Goal: Find specific page/section: Find specific page/section

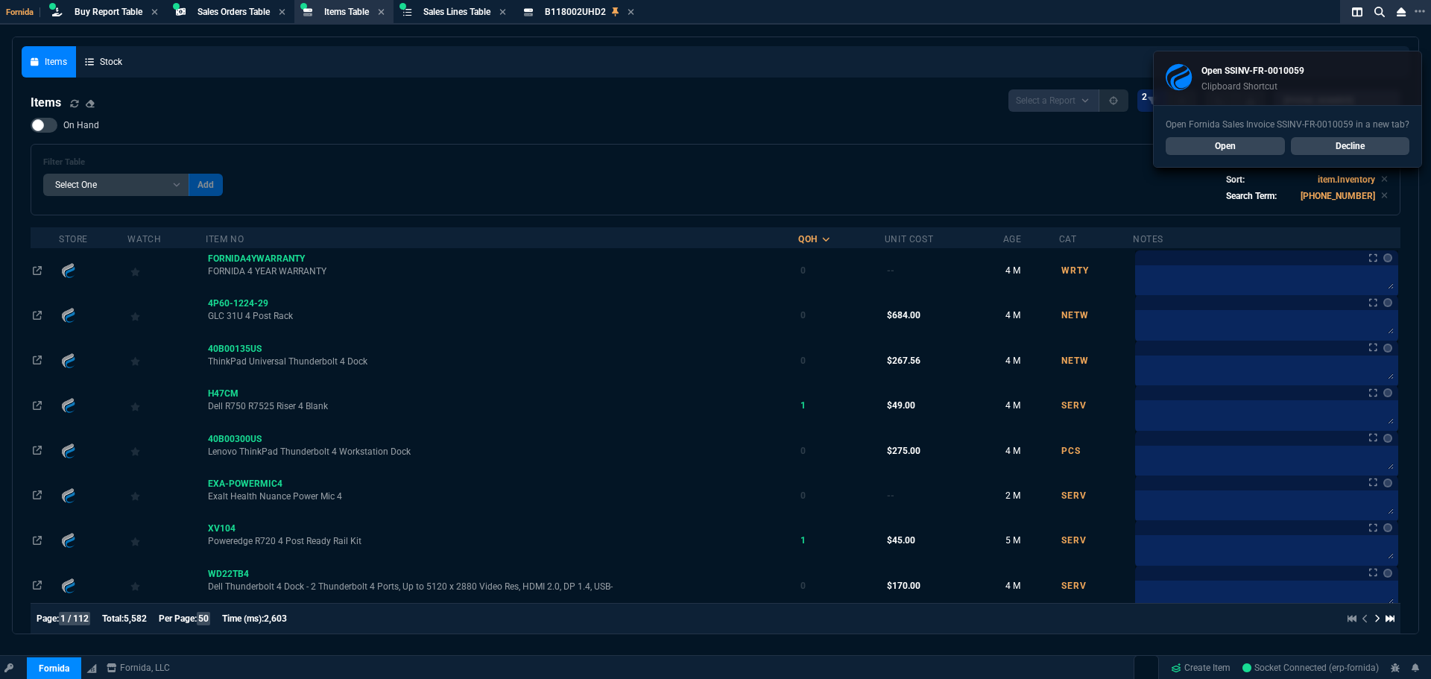
select select "9: OCAM"
select select
click at [1337, 141] on link "Decline" at bounding box center [1350, 146] width 119 height 18
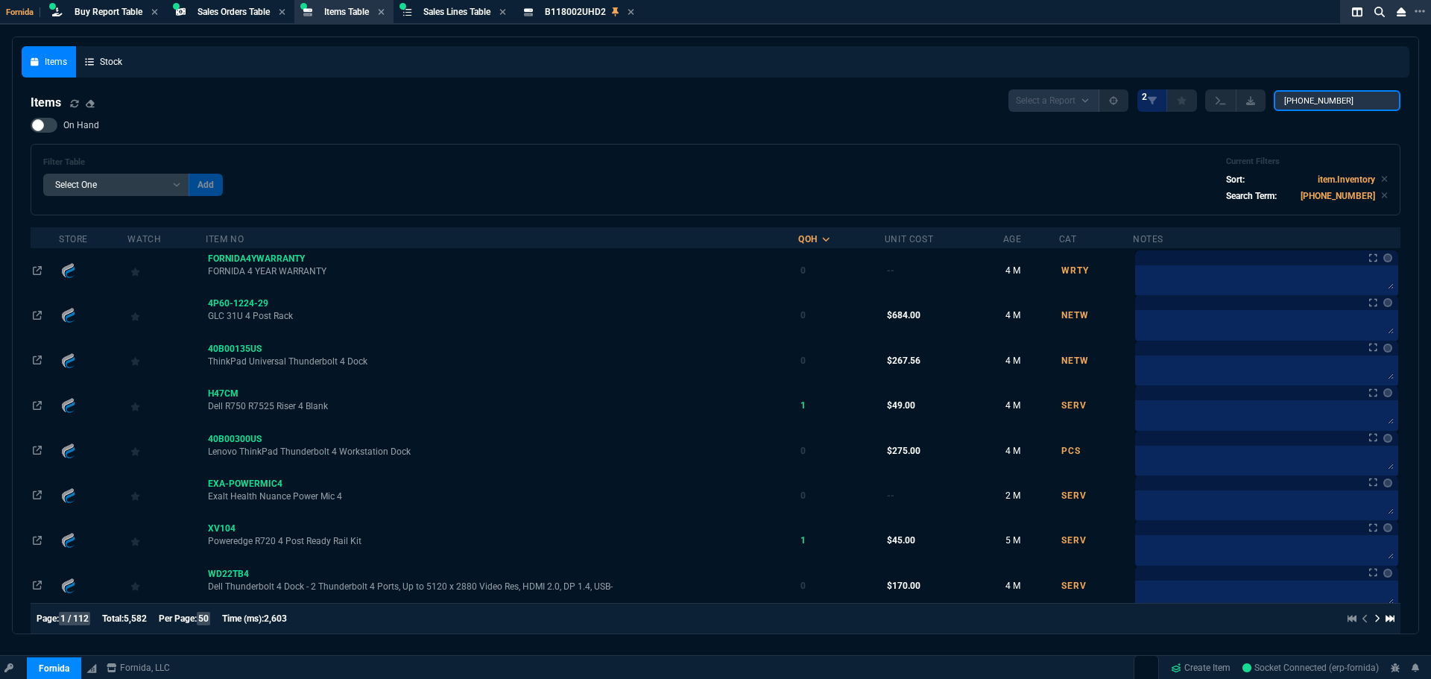
click at [1308, 101] on input "[PHONE_NUMBER]" at bounding box center [1337, 100] width 127 height 21
type input "T350"
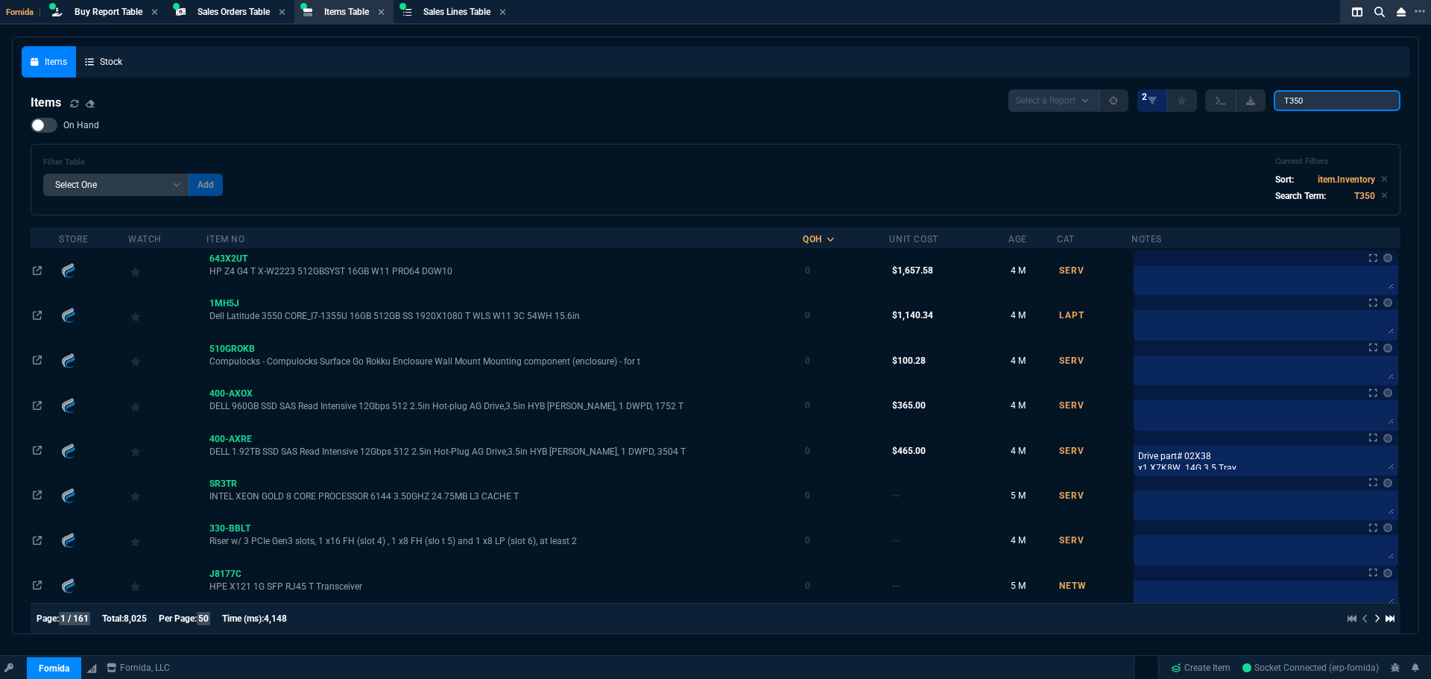
click at [1315, 97] on input "T350" at bounding box center [1337, 100] width 127 height 21
click at [98, 128] on span "On Hand" at bounding box center [81, 125] width 36 height 12
click at [31, 126] on input "On Hand" at bounding box center [30, 125] width 1 height 1
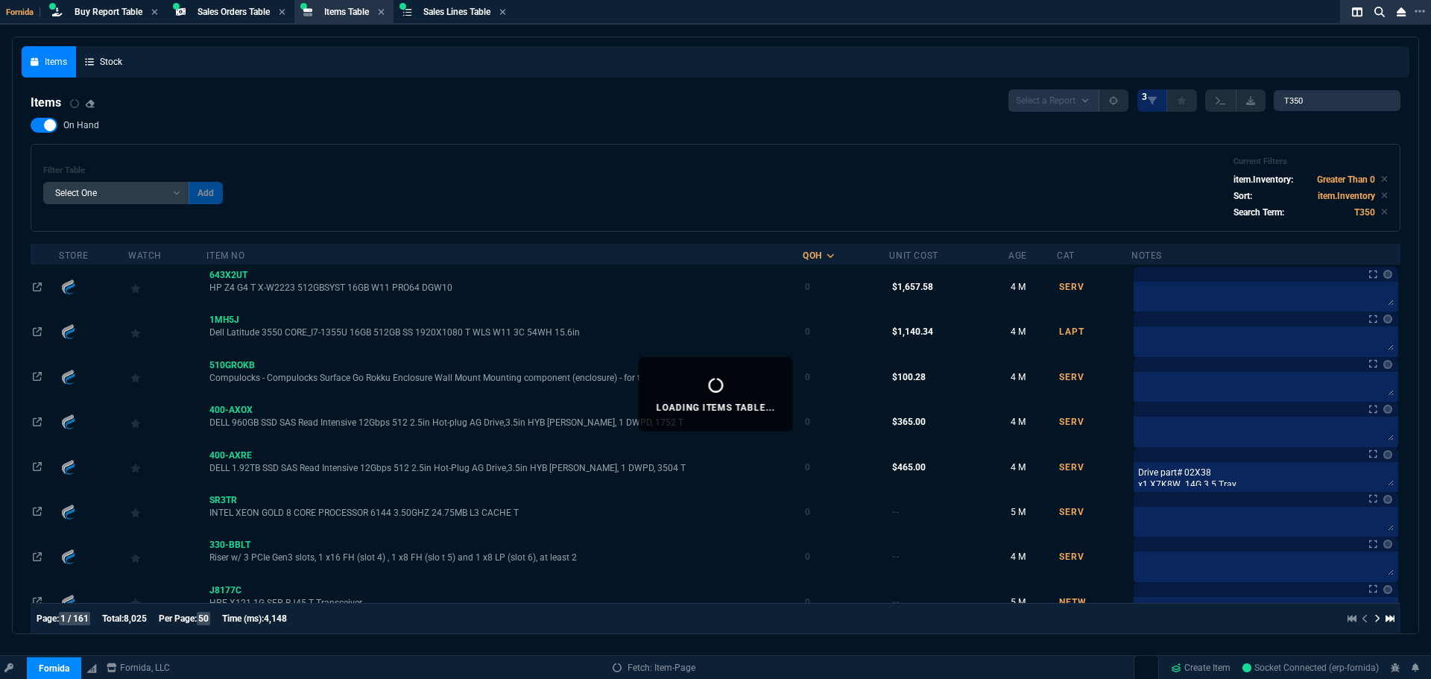
click at [88, 128] on span "On Hand" at bounding box center [81, 125] width 36 height 12
click at [31, 126] on input "On Hand" at bounding box center [30, 125] width 1 height 1
checkbox input "false"
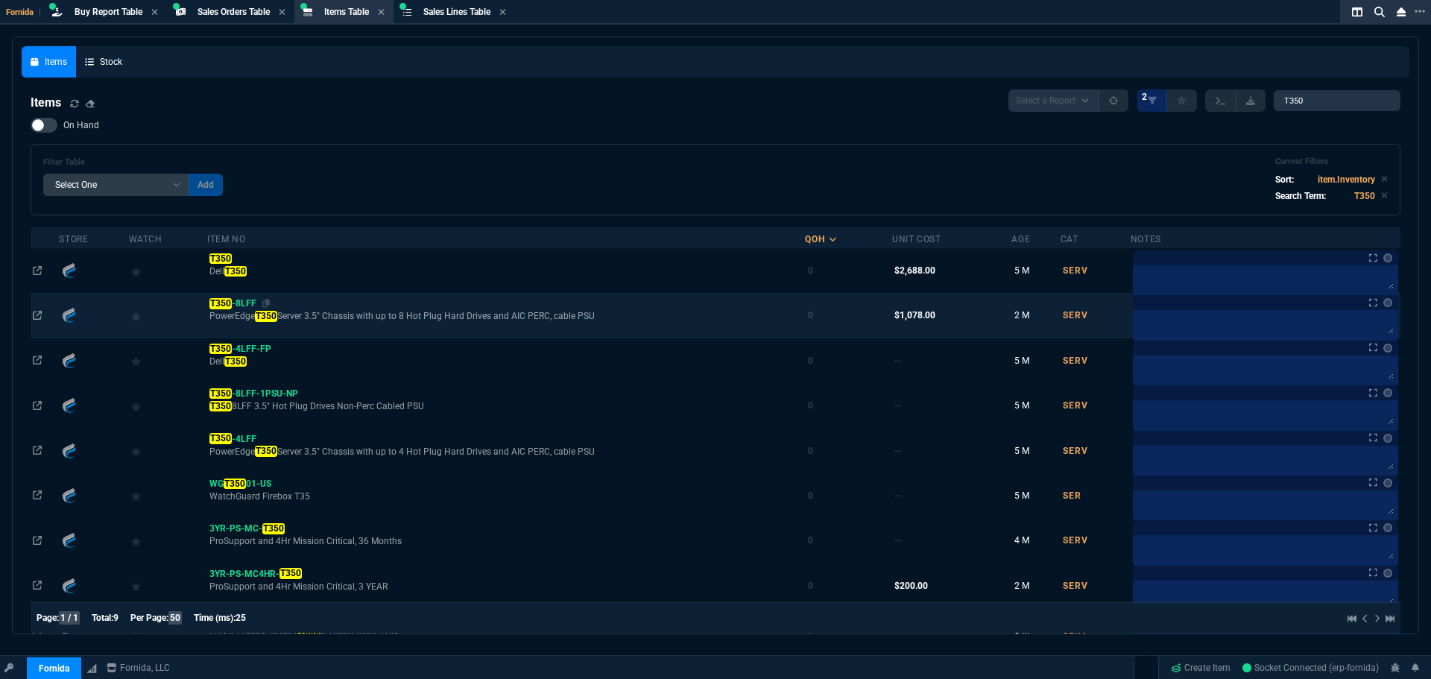
click at [224, 301] on mark "T350" at bounding box center [220, 303] width 22 height 10
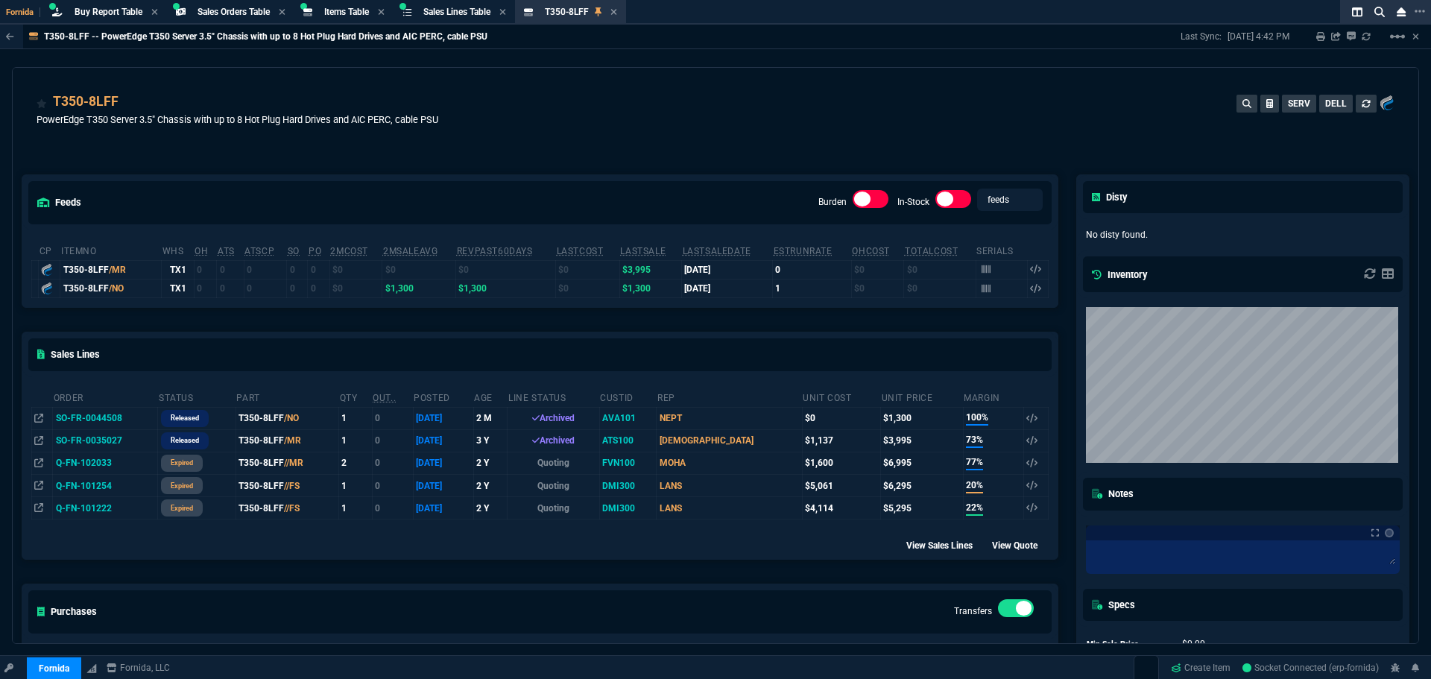
click at [113, 416] on td "SO-FR-0044508" at bounding box center [105, 418] width 105 height 22
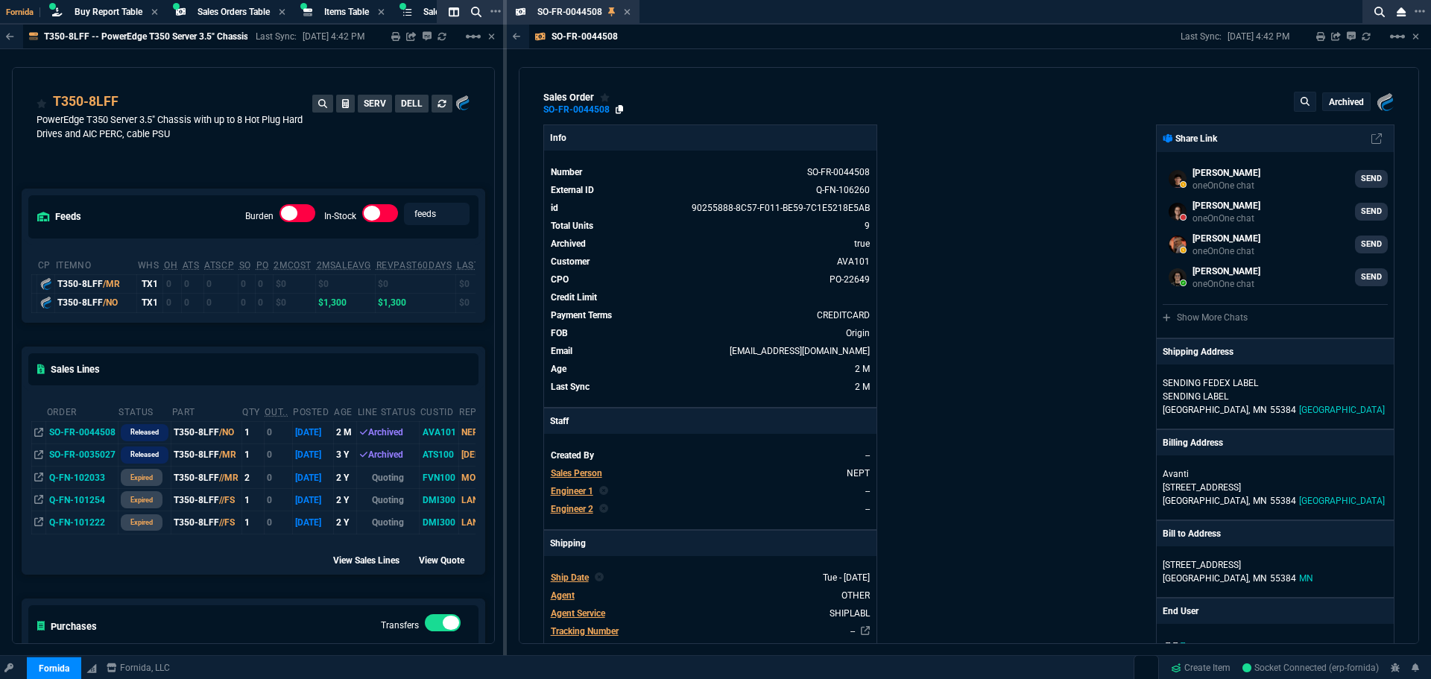
click at [617, 110] on icon at bounding box center [620, 109] width 8 height 9
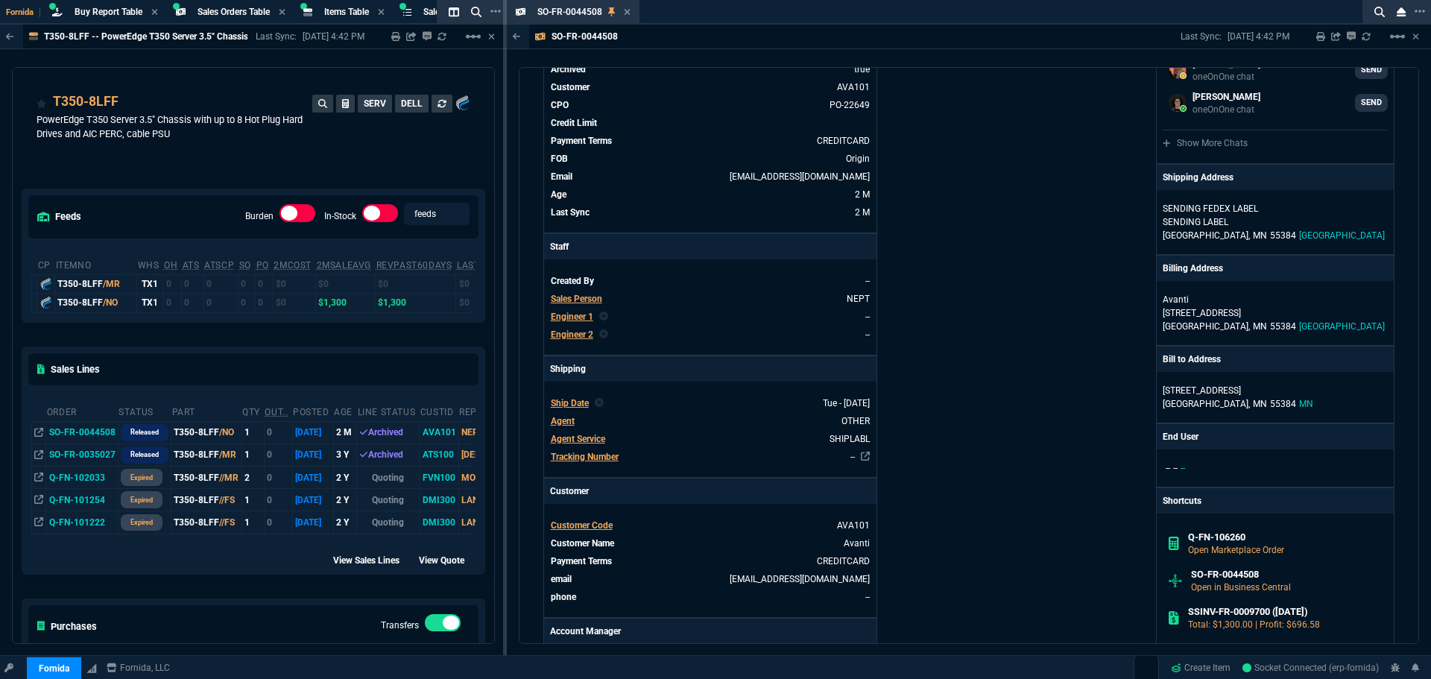
scroll to position [205, 0]
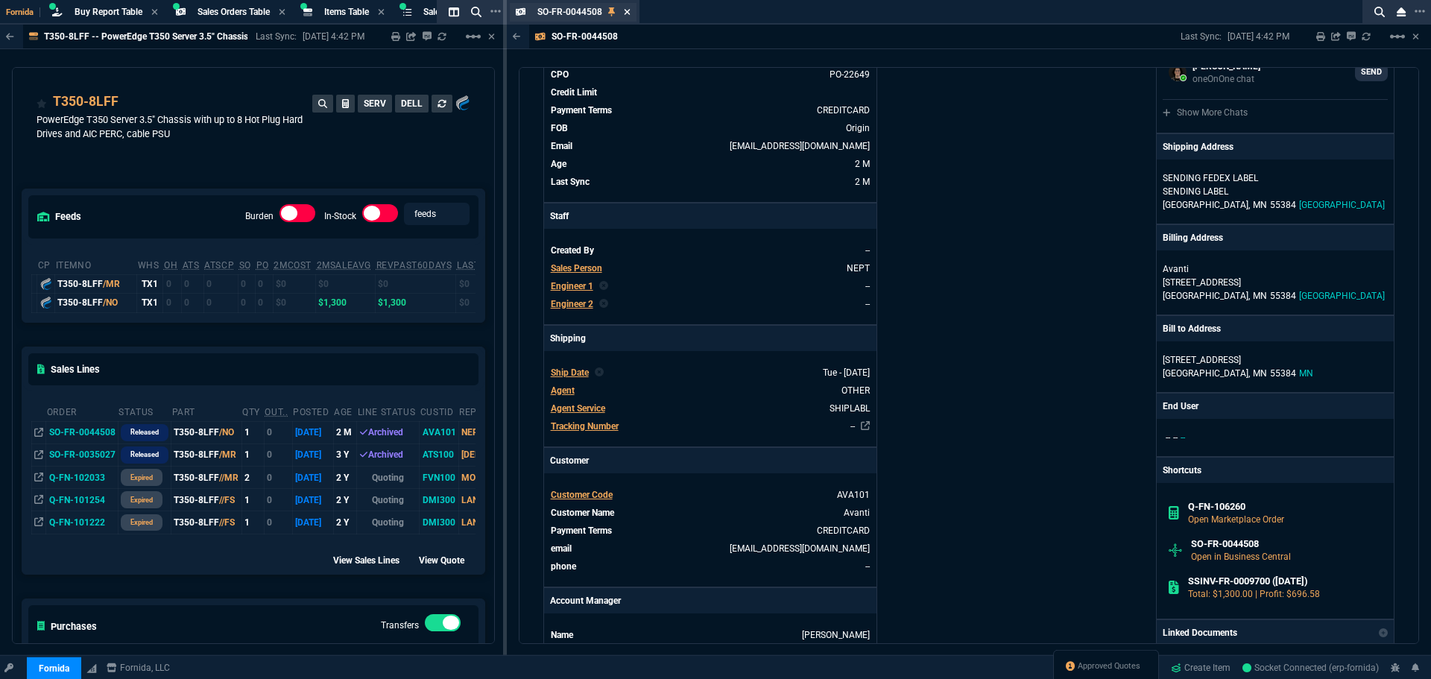
click at [629, 10] on icon at bounding box center [628, 12] width 6 height 6
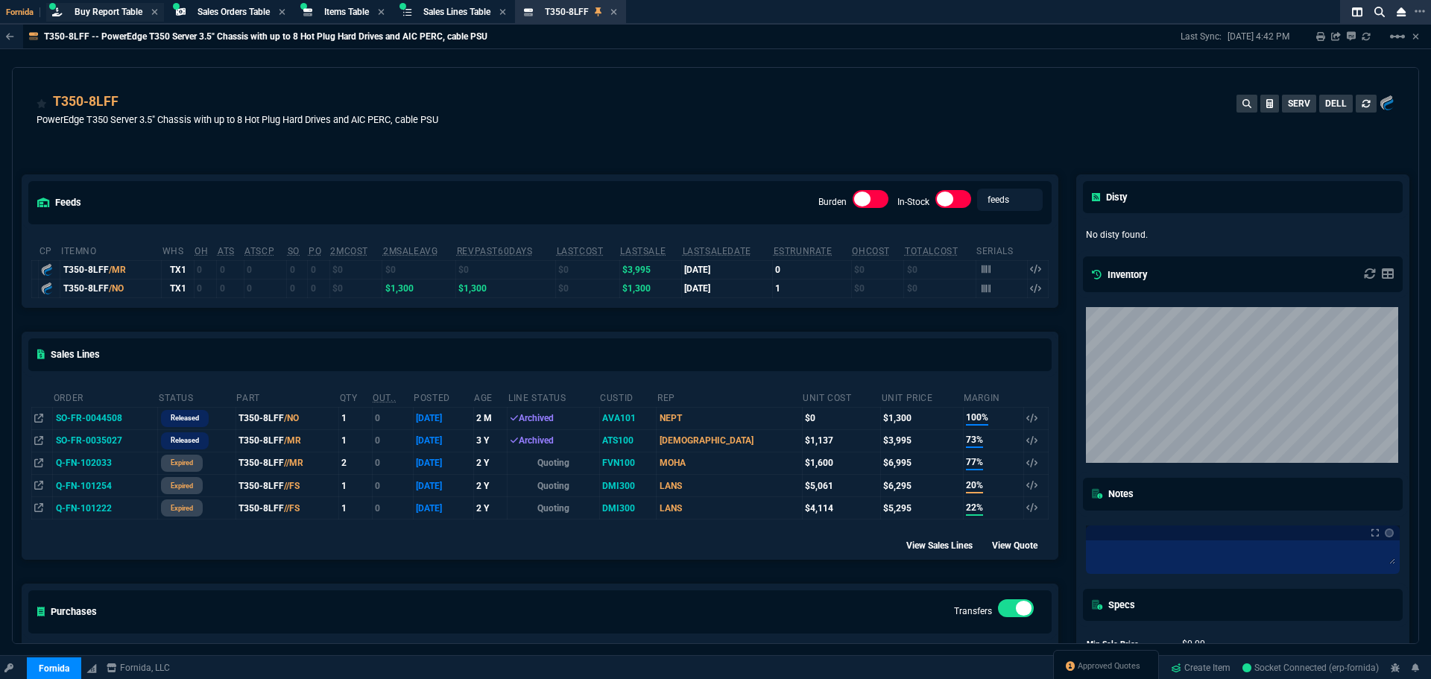
click at [127, 4] on div "Buy Report Table Buy Report" at bounding box center [105, 12] width 118 height 19
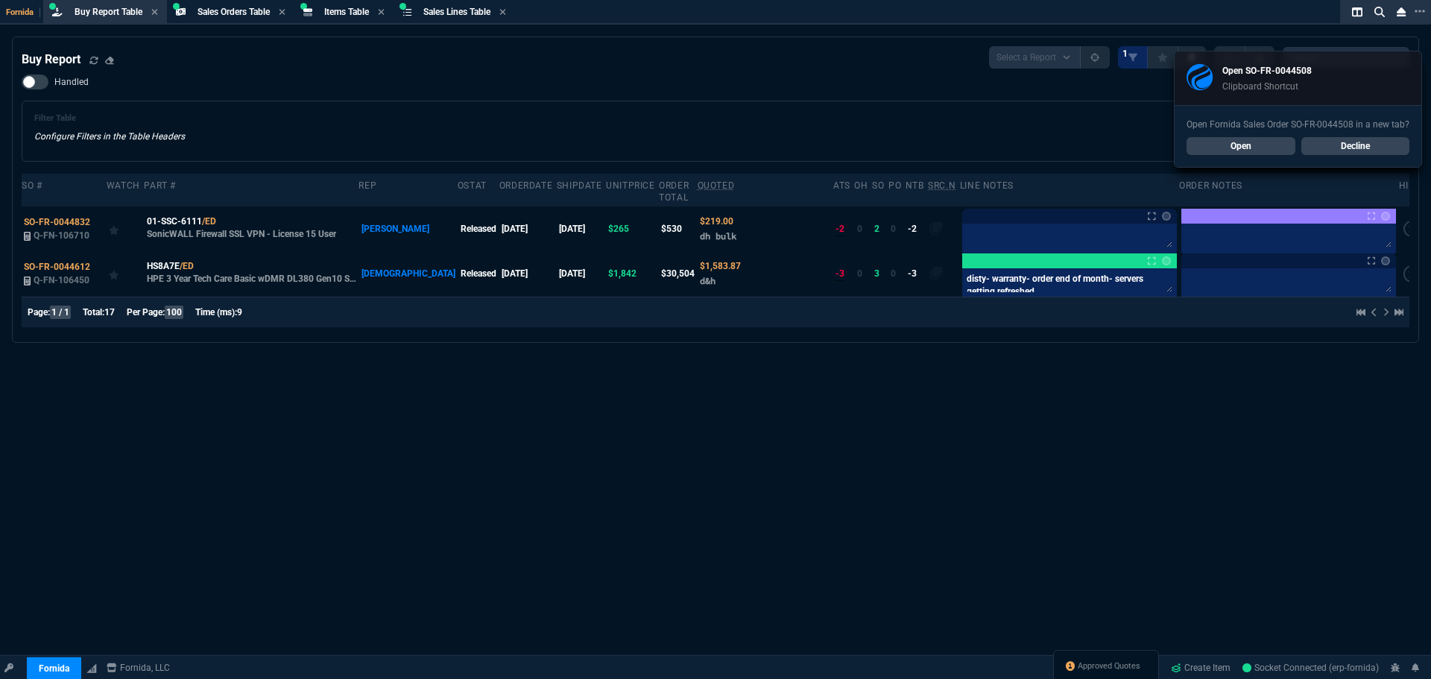
click at [1384, 147] on link "Decline" at bounding box center [1356, 146] width 109 height 18
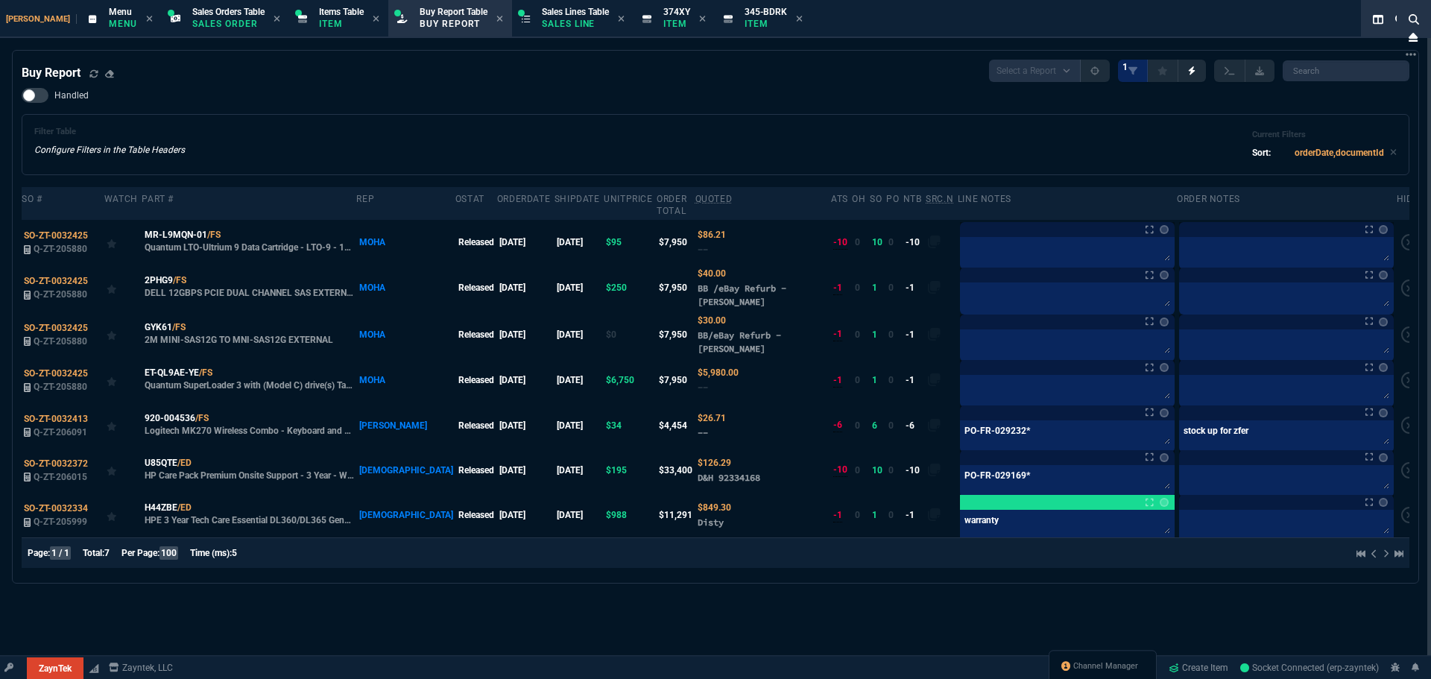
select select "9: OCAM"
click at [420, 19] on p "Buy Report" at bounding box center [454, 24] width 68 height 12
click at [319, 11] on span "Items Table" at bounding box center [341, 12] width 45 height 10
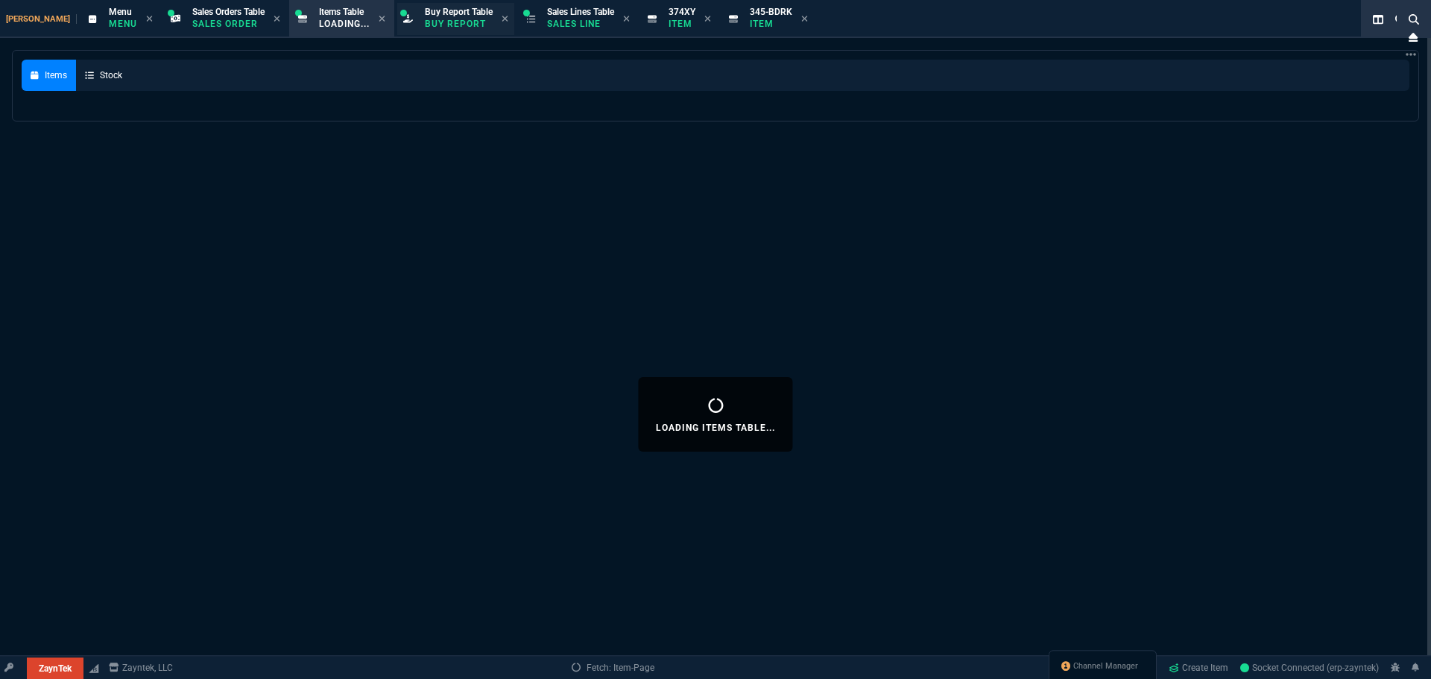
click at [425, 23] on p "Buy Report" at bounding box center [459, 24] width 68 height 12
